Goal: Task Accomplishment & Management: Manage account settings

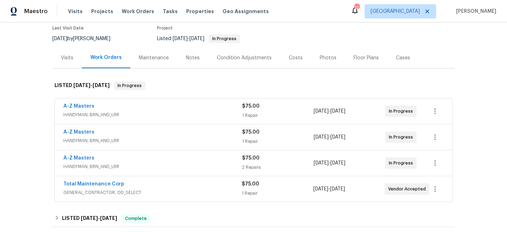
scroll to position [61, 0]
click at [84, 104] on link "A-Z Masters" at bounding box center [78, 106] width 31 height 5
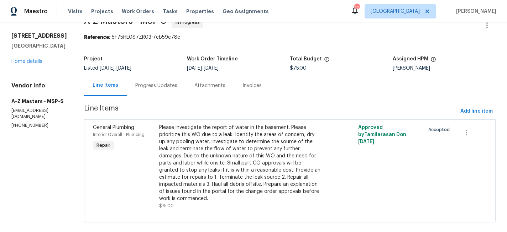
scroll to position [20, 0]
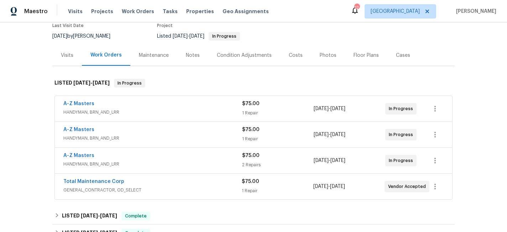
scroll to position [63, 0]
click at [89, 127] on span "A-Z Masters" at bounding box center [78, 129] width 31 height 7
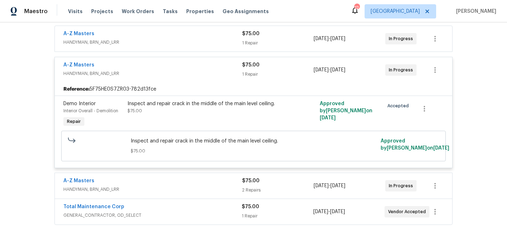
scroll to position [146, 0]
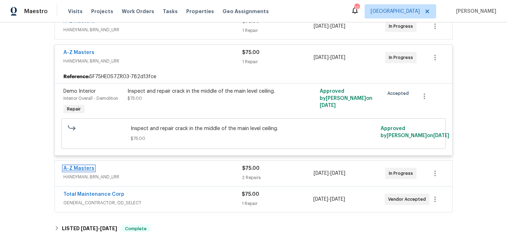
click at [78, 167] on link "A-Z Masters" at bounding box center [78, 168] width 31 height 5
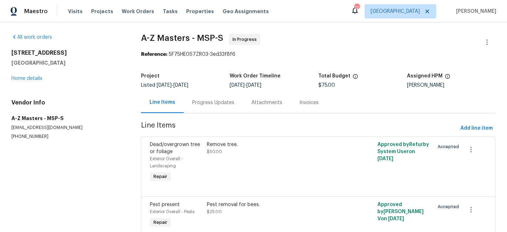
scroll to position [31, 0]
click at [76, 12] on span "Visits" at bounding box center [75, 11] width 15 height 7
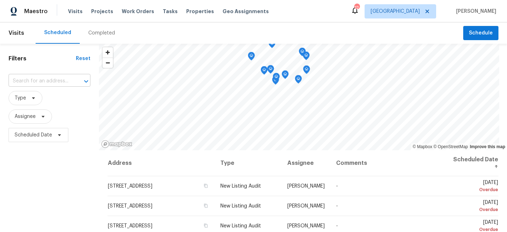
click at [44, 77] on input "text" at bounding box center [40, 81] width 62 height 11
type input "3802"
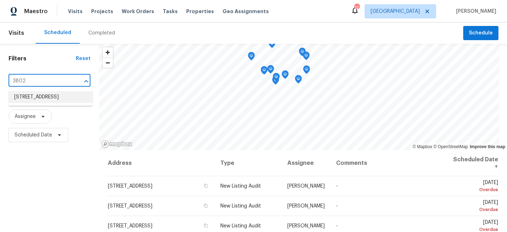
click at [49, 97] on li "[STREET_ADDRESS]" at bounding box center [51, 97] width 84 height 12
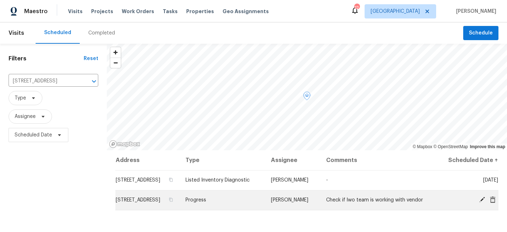
click at [482, 203] on icon at bounding box center [482, 200] width 6 height 6
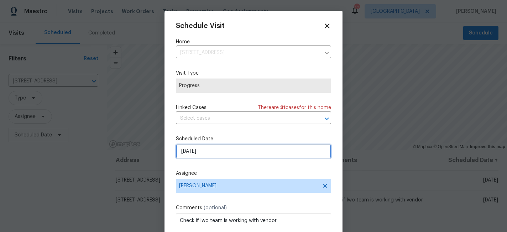
click at [234, 157] on input "[DATE]" at bounding box center [253, 151] width 155 height 14
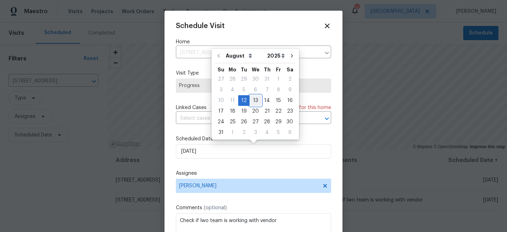
click at [250, 99] on div "13" at bounding box center [255, 101] width 12 height 10
type input "[DATE]"
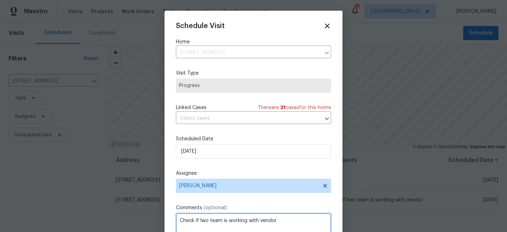
click at [259, 221] on textarea "Check if lwo team is working with vendor" at bounding box center [253, 228] width 155 height 28
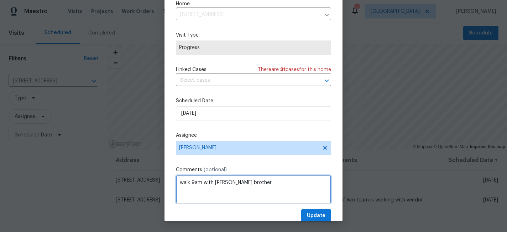
scroll to position [13, 0]
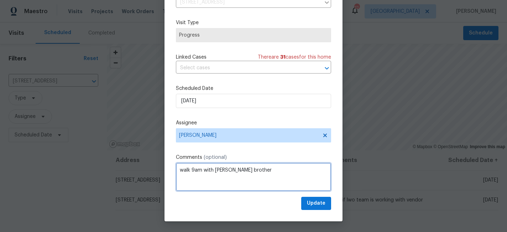
type textarea "walk 9am with bahruz brother"
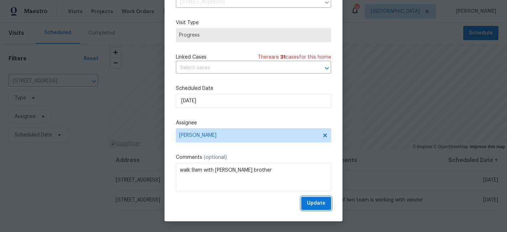
click at [322, 203] on span "Update" at bounding box center [316, 203] width 19 height 9
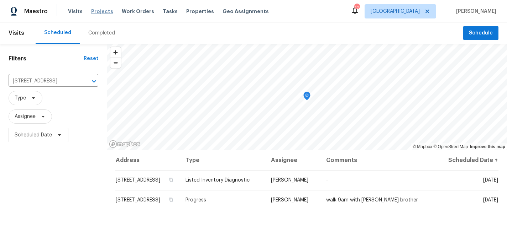
click at [102, 10] on span "Projects" at bounding box center [102, 11] width 22 height 7
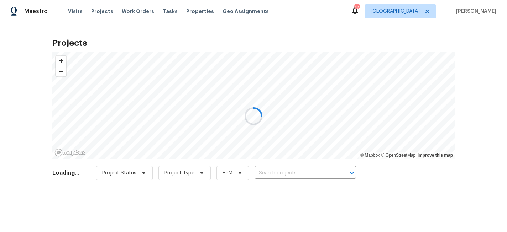
click at [272, 173] on div at bounding box center [253, 116] width 507 height 232
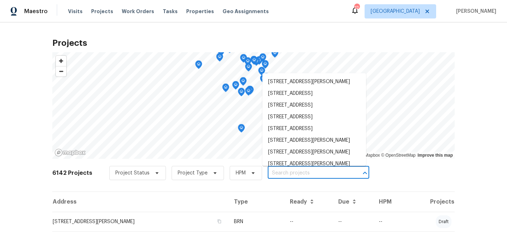
click at [272, 171] on input "text" at bounding box center [309, 173] width 82 height 11
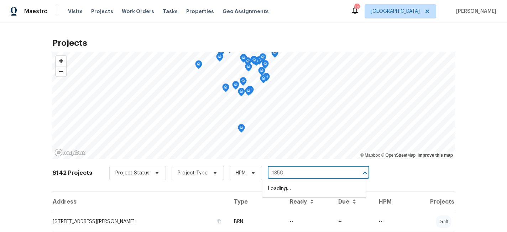
type input "13505"
click at [280, 191] on li "13505 63rd Ave N, Maple Grove, MN 55311" at bounding box center [314, 189] width 104 height 12
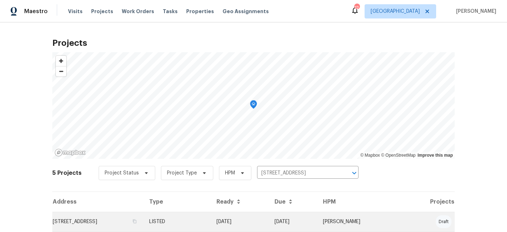
click at [141, 220] on td "13505 63rd Ave N, Maple Grove, MN 55311" at bounding box center [97, 222] width 91 height 20
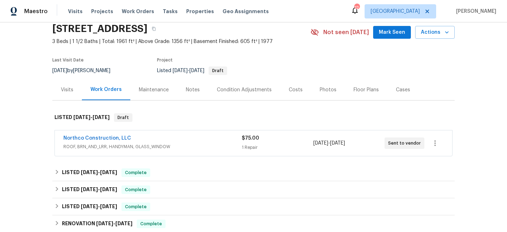
scroll to position [40, 0]
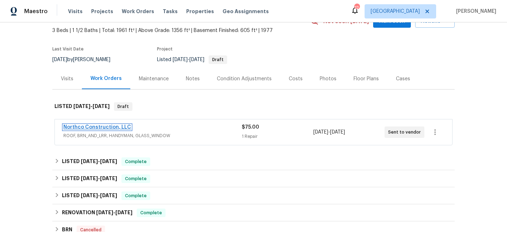
click at [107, 128] on link "Northco Construction, LLC" at bounding box center [97, 127] width 68 height 5
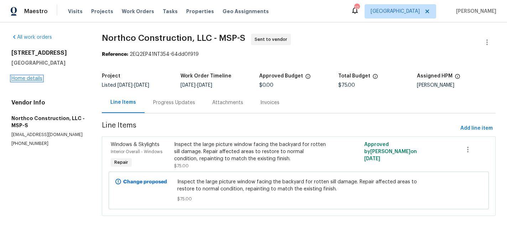
click at [24, 78] on link "Home details" at bounding box center [26, 78] width 31 height 5
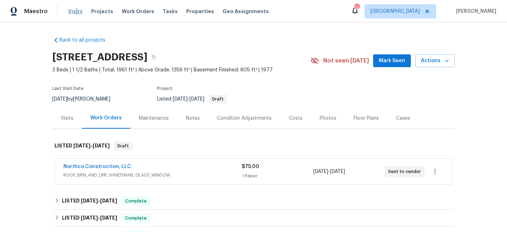
click at [74, 8] on span "Visits" at bounding box center [75, 11] width 15 height 7
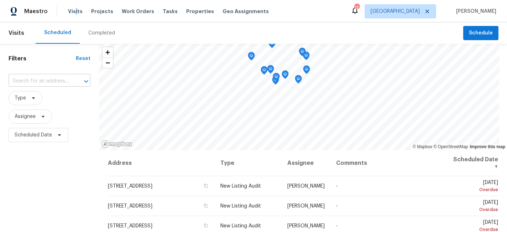
click at [38, 80] on input "text" at bounding box center [40, 81] width 62 height 11
type input "1524"
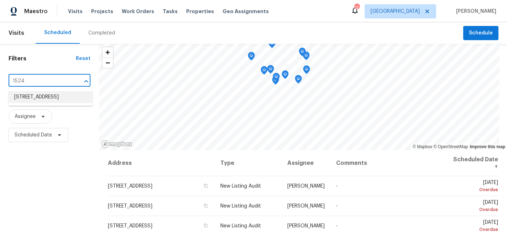
click at [41, 95] on li "1524 89th Ave NE, Blaine, MN 55449" at bounding box center [51, 97] width 84 height 12
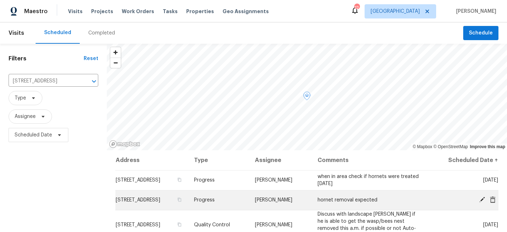
scroll to position [21, 0]
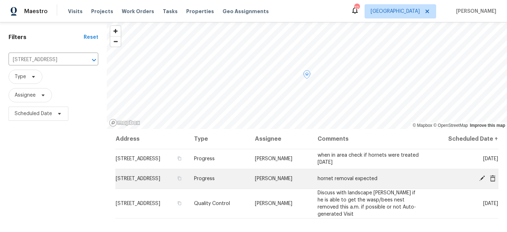
click at [482, 177] on icon at bounding box center [482, 179] width 6 height 6
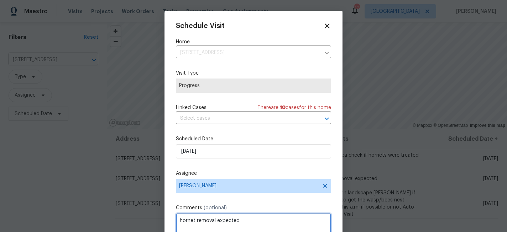
click at [250, 224] on textarea "hornet removal expected" at bounding box center [253, 228] width 155 height 28
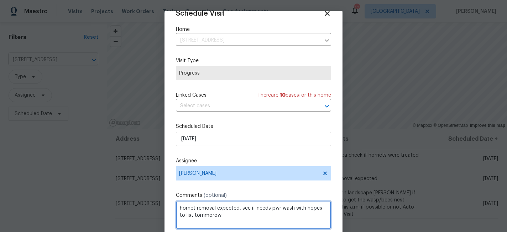
scroll to position [38, 0]
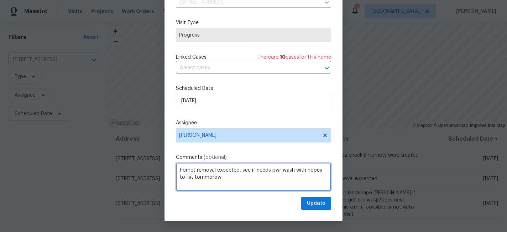
type textarea "hornet removal expected, see if needs pwr wash with hopes to list tommorow"
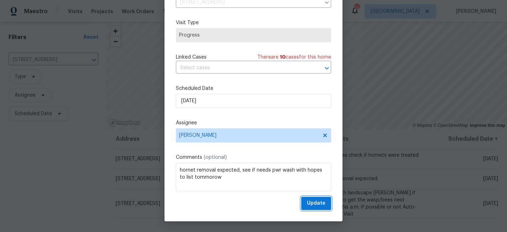
click at [312, 203] on span "Update" at bounding box center [316, 203] width 19 height 9
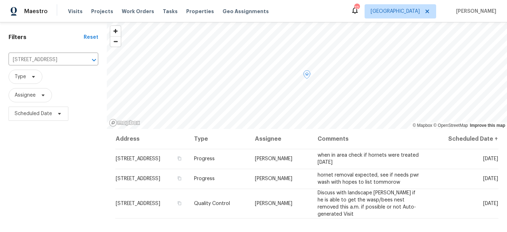
scroll to position [0, 0]
